Goal: Information Seeking & Learning: Find specific fact

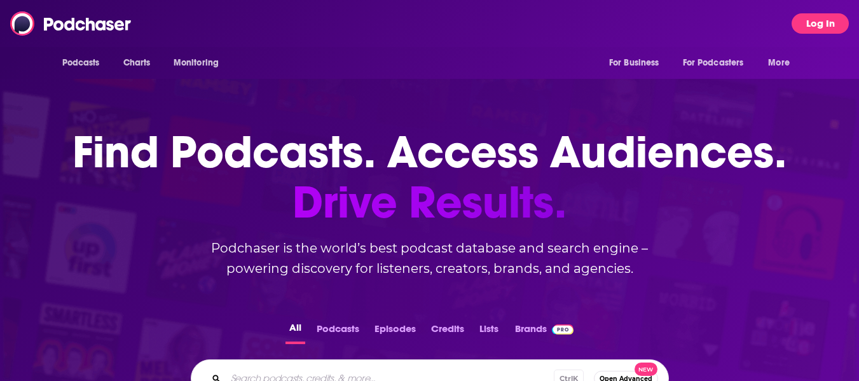
click at [832, 17] on button "Log In" at bounding box center [820, 23] width 57 height 20
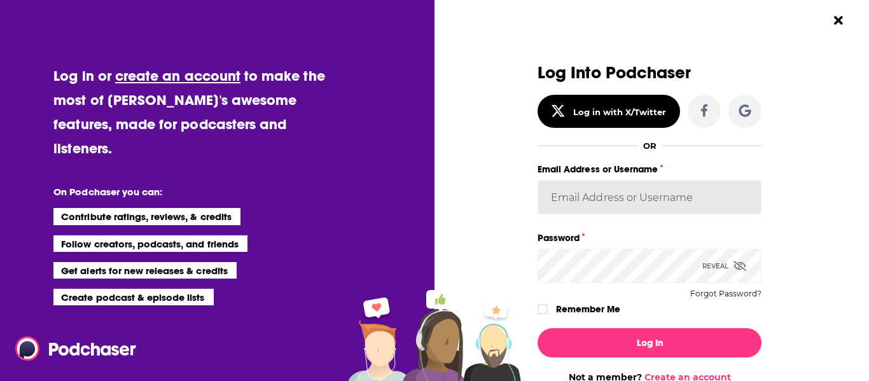
type input "KennedyInterdependence"
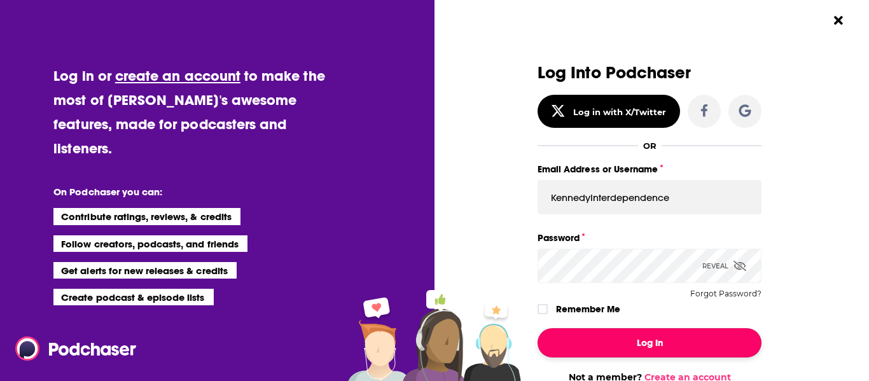
click at [646, 335] on button "Log In" at bounding box center [649, 342] width 224 height 29
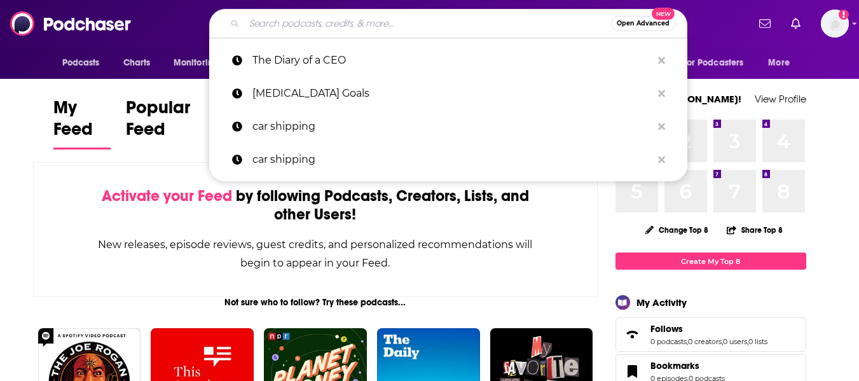
click at [338, 22] on input "Search podcasts, credits, & more..." at bounding box center [427, 23] width 367 height 20
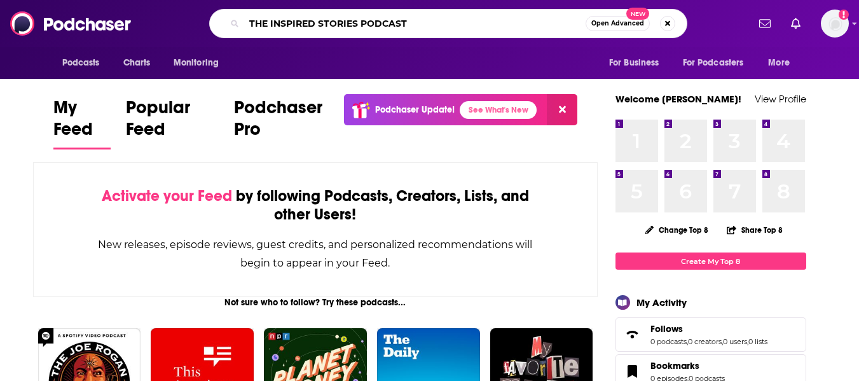
type input "THE INSPIRED STORIES PODCAST"
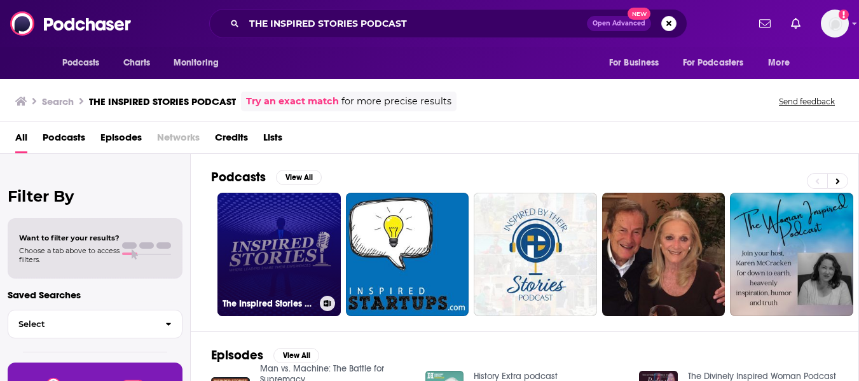
click at [297, 252] on link "The Inspired Stories Podcast" at bounding box center [278, 254] width 123 height 123
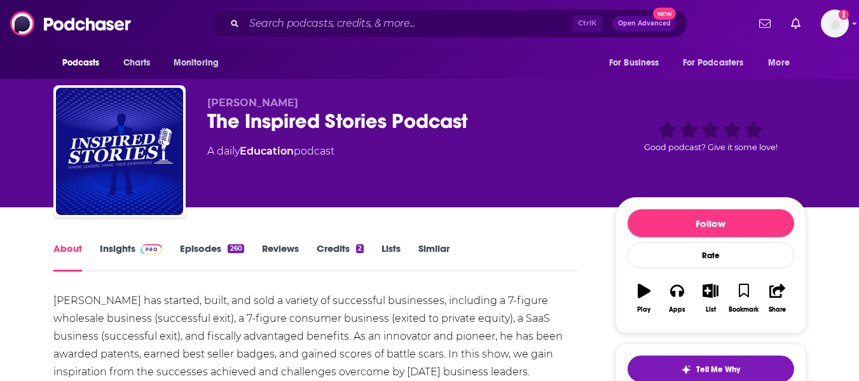
click at [123, 251] on link "Insights" at bounding box center [131, 256] width 63 height 29
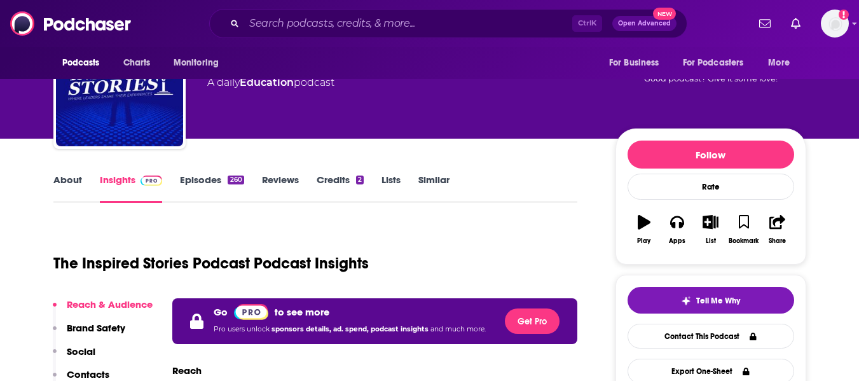
scroll to position [64, 0]
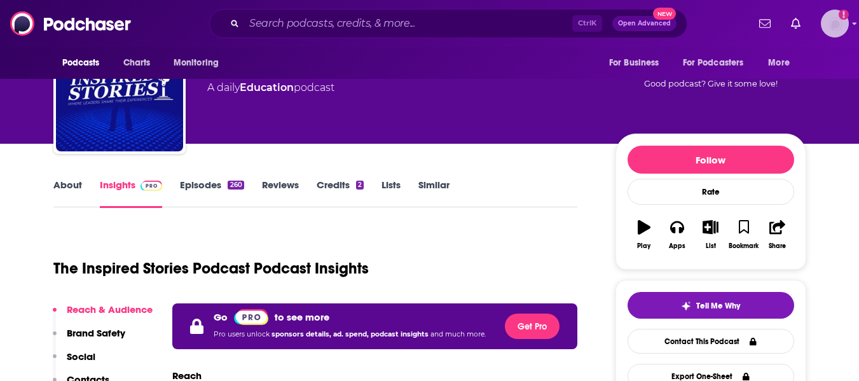
click at [845, 24] on img "Logged in as KennedyInterdependence" at bounding box center [835, 24] width 28 height 28
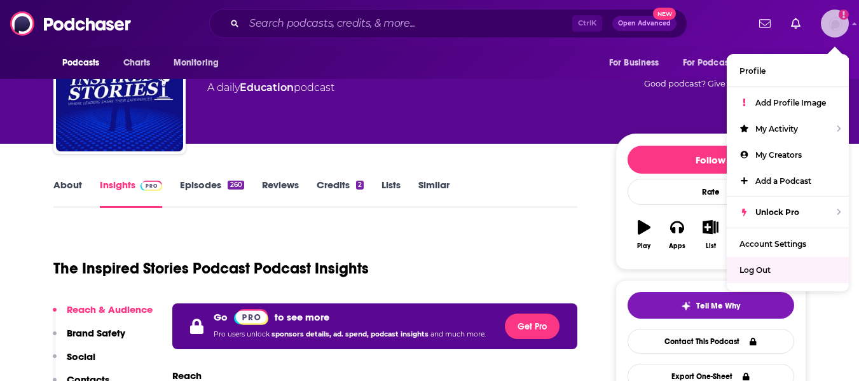
click at [803, 266] on div "Log Out" at bounding box center [788, 270] width 122 height 26
